Goal: Book appointment/travel/reservation

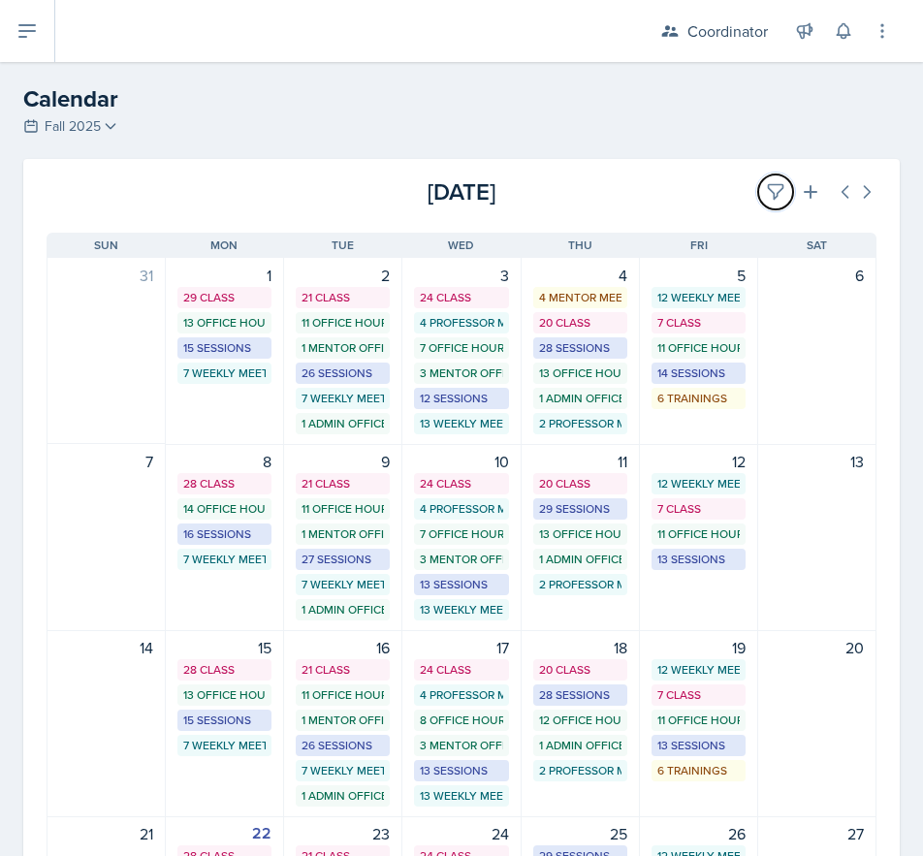
drag, startPoint x: 751, startPoint y: 181, endPoint x: 668, endPoint y: 206, distance: 86.8
click at [758, 181] on button at bounding box center [775, 191] width 35 height 35
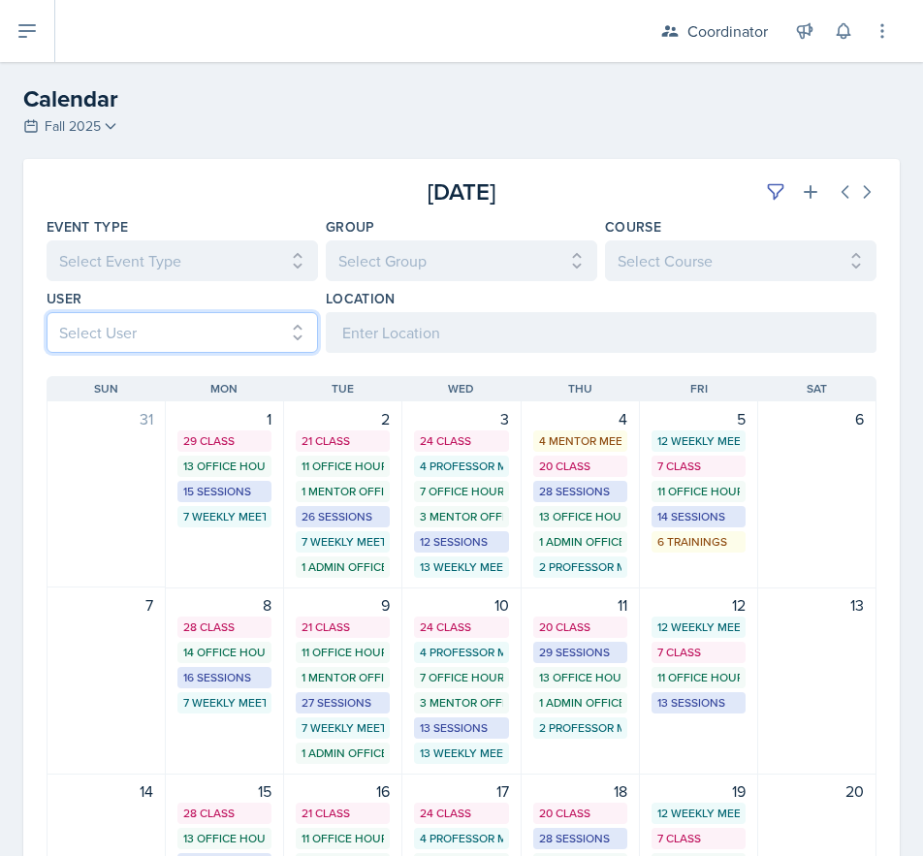
click at [210, 316] on select "Select User All [PERSON_NAME] [PERSON_NAME] [PERSON_NAME] [PERSON_NAME] [PERSON…" at bounding box center [182, 332] width 271 height 41
select select "e1f64496-de37-4055-b050-68d5dd583de1"
click at [47, 312] on select "Select User All [PERSON_NAME] [PERSON_NAME] [PERSON_NAME] [PERSON_NAME] [PERSON…" at bounding box center [182, 332] width 271 height 41
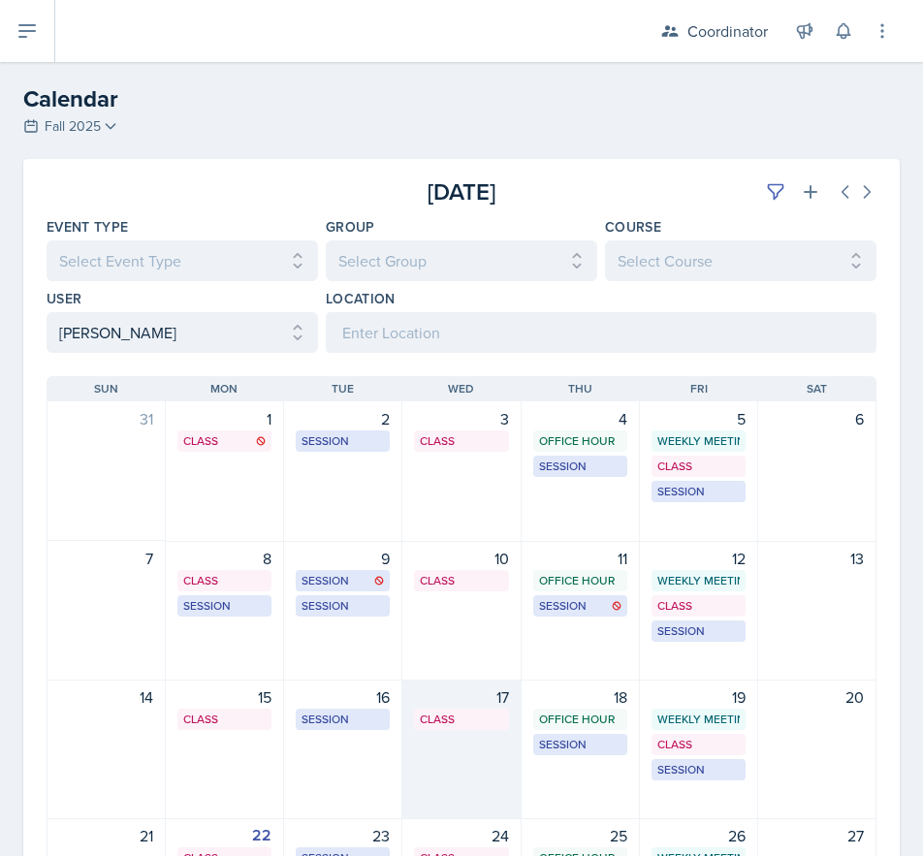
scroll to position [310, 0]
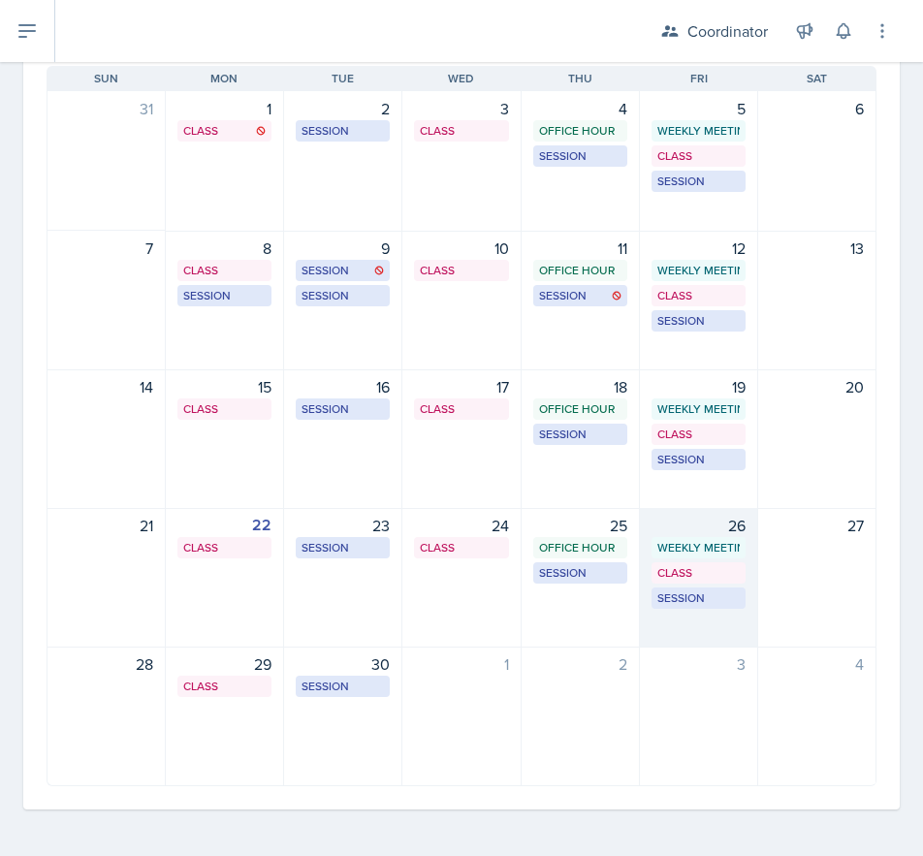
click at [695, 645] on div "26 Weekly Meeting SSC 9:30 AM - 10:30 AM Class MSB 100 1:00 PM - 1:55 PM Sessio…" at bounding box center [699, 578] width 118 height 140
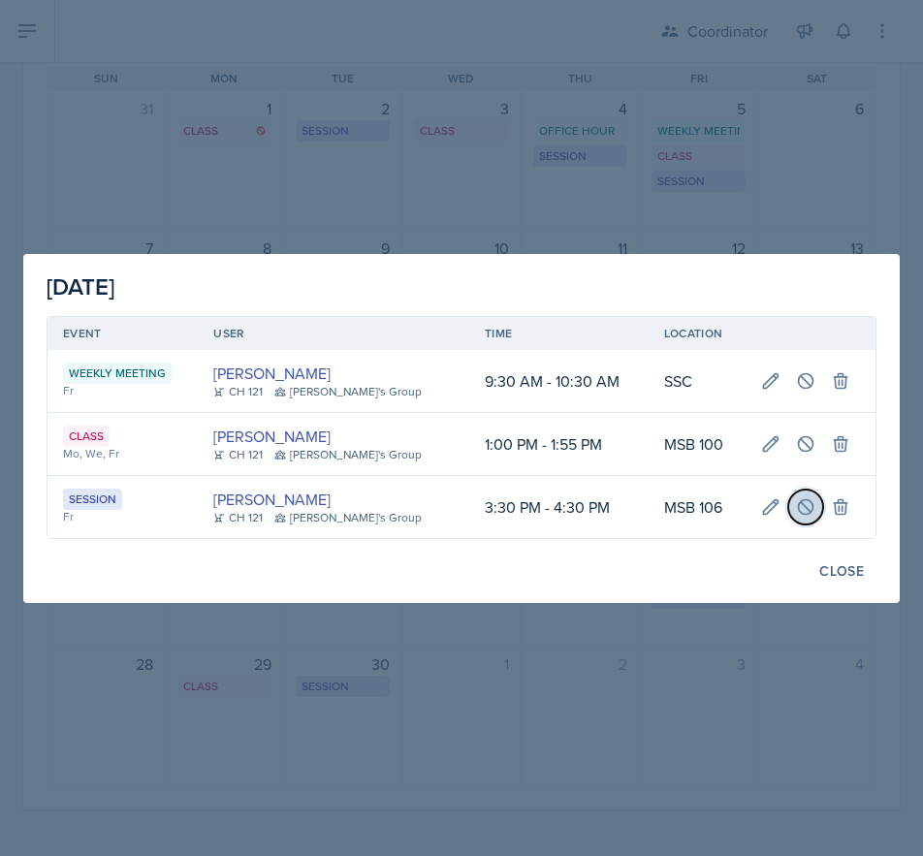
click at [788, 509] on button at bounding box center [805, 507] width 35 height 35
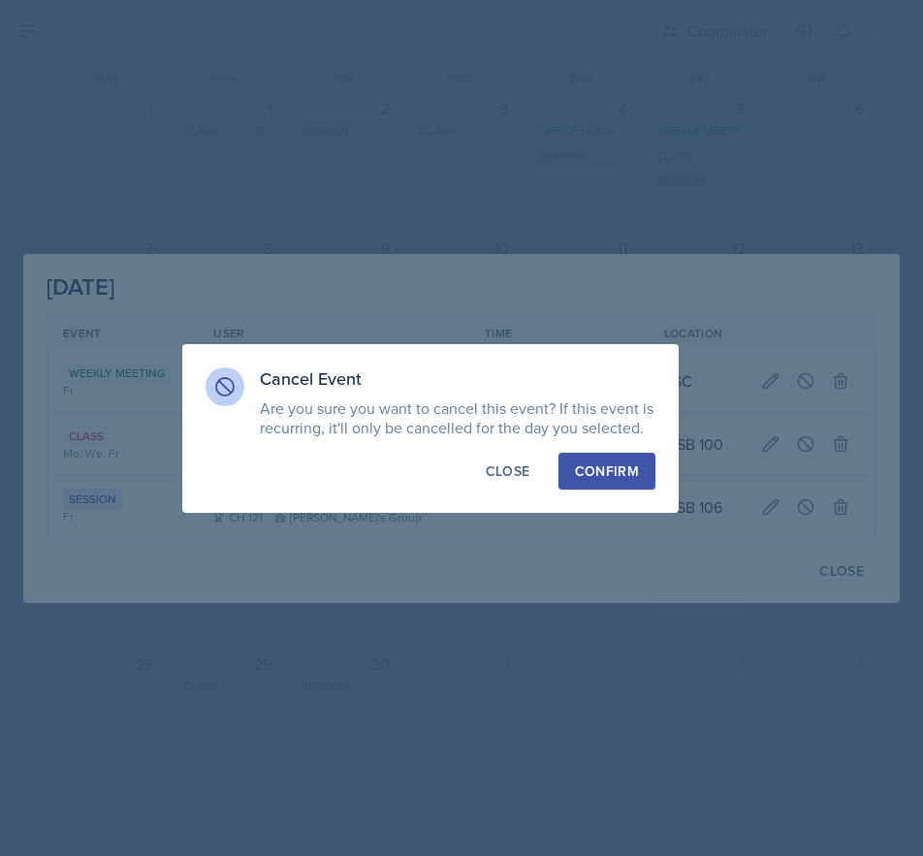
click at [589, 475] on div "Confirm" at bounding box center [607, 470] width 64 height 19
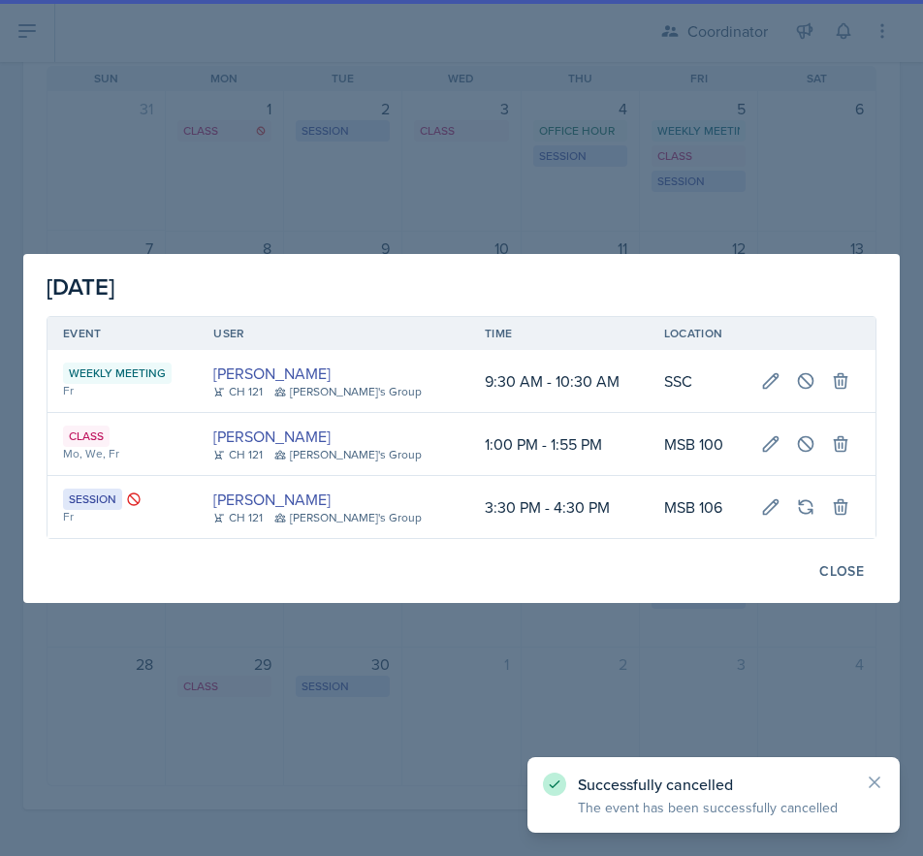
click at [456, 711] on div at bounding box center [461, 428] width 923 height 856
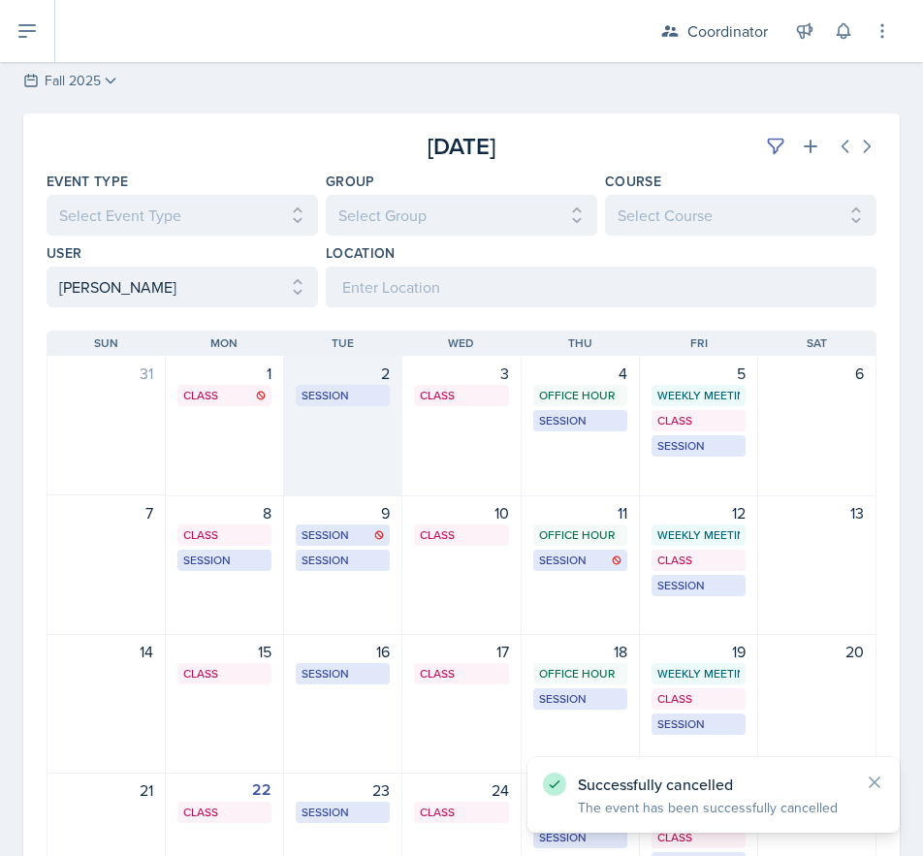
scroll to position [19, 0]
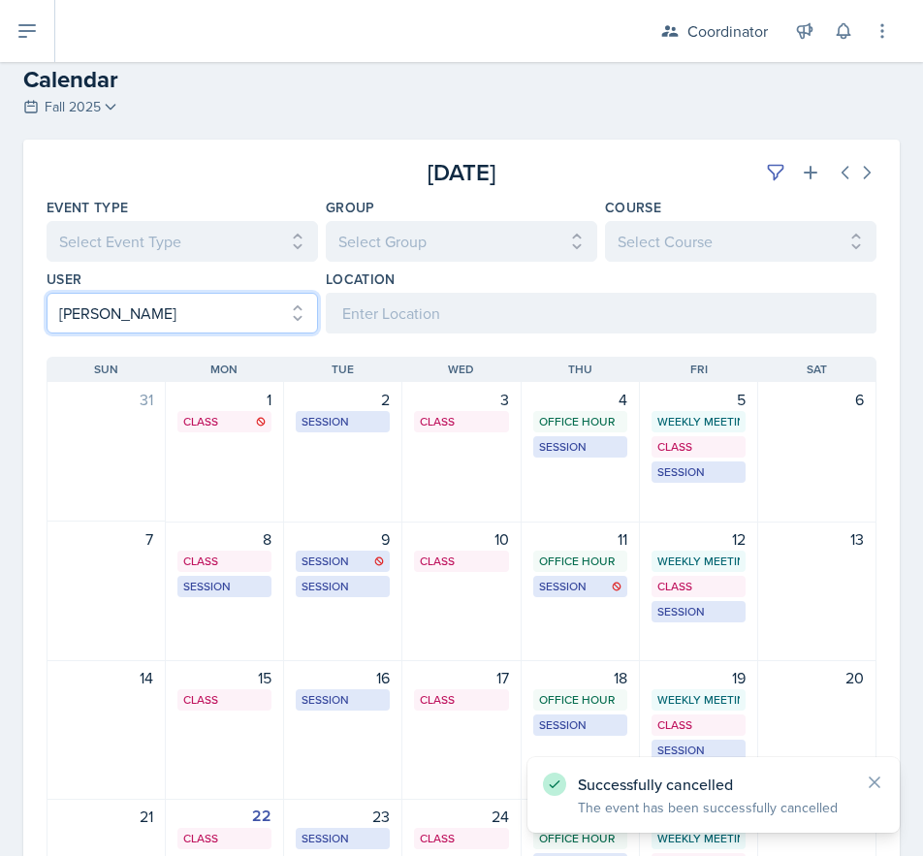
click at [135, 309] on select "Select User All [PERSON_NAME] [PERSON_NAME] [PERSON_NAME] [PERSON_NAME] [PERSON…" at bounding box center [182, 313] width 271 height 41
select select
click at [47, 293] on select "Select User All [PERSON_NAME] [PERSON_NAME] [PERSON_NAME] [PERSON_NAME] [PERSON…" at bounding box center [182, 313] width 271 height 41
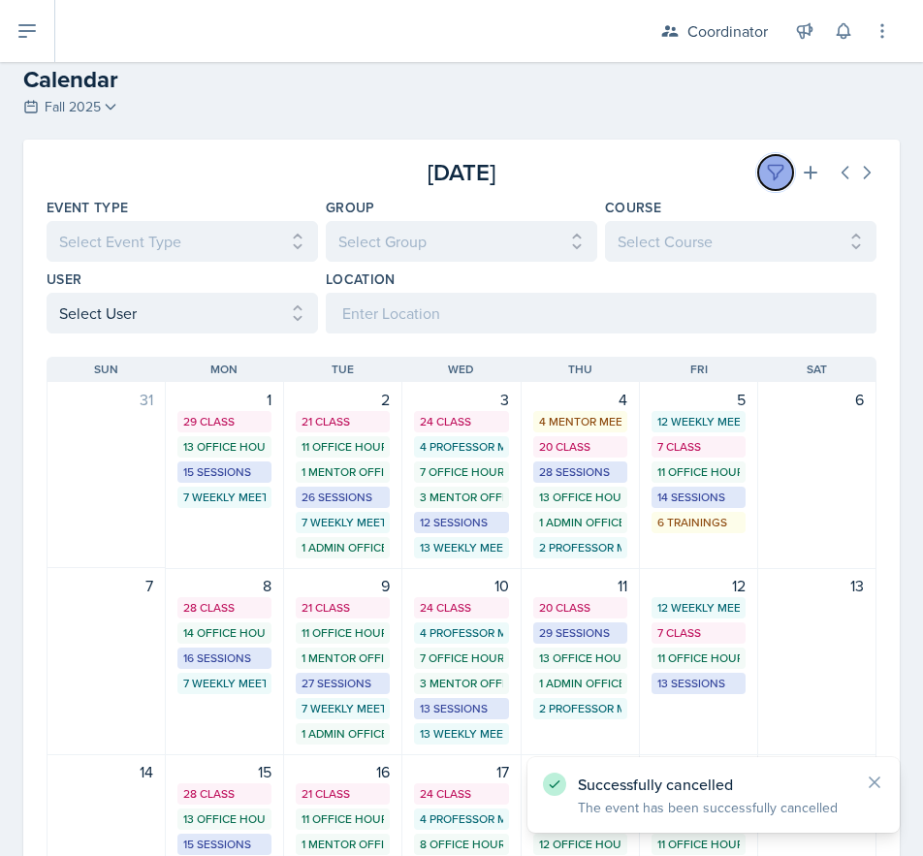
click at [758, 180] on button at bounding box center [775, 172] width 35 height 35
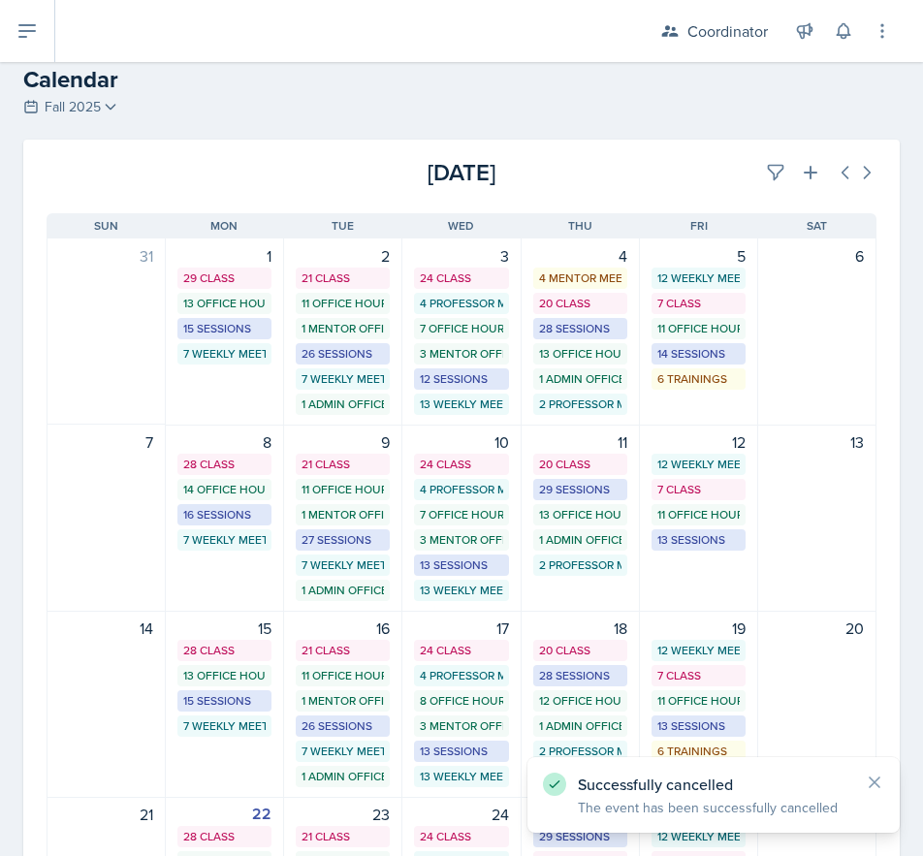
click at [632, 168] on div "[DATE]" at bounding box center [738, 172] width 276 height 35
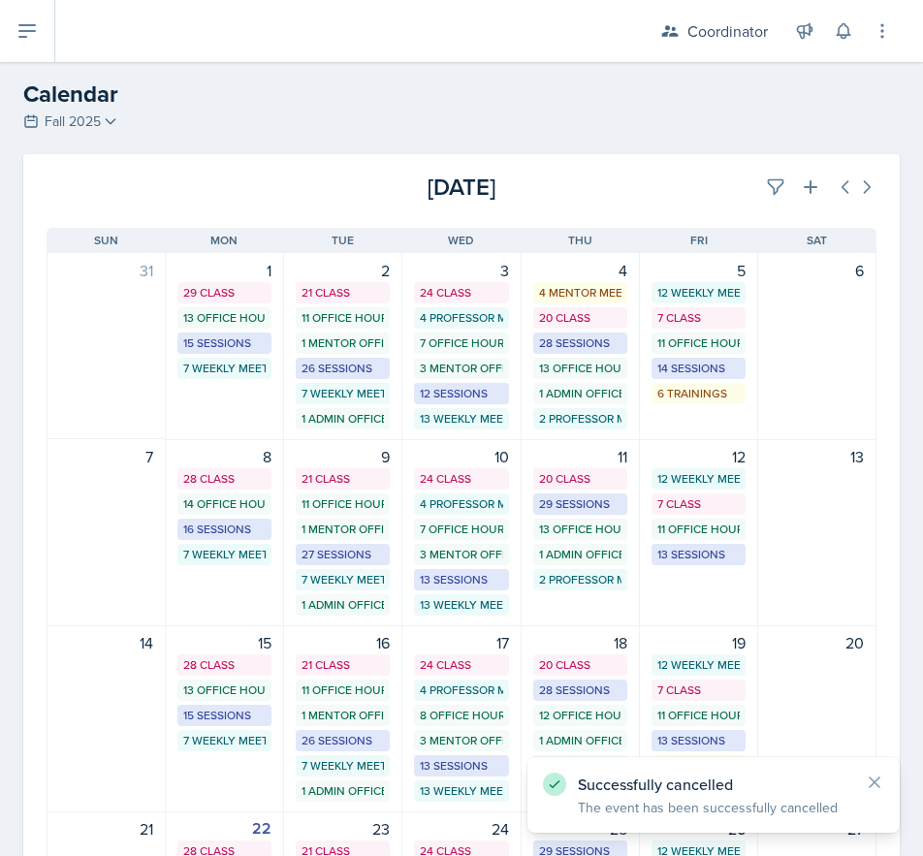
scroll to position [0, 0]
